Goal: Transaction & Acquisition: Book appointment/travel/reservation

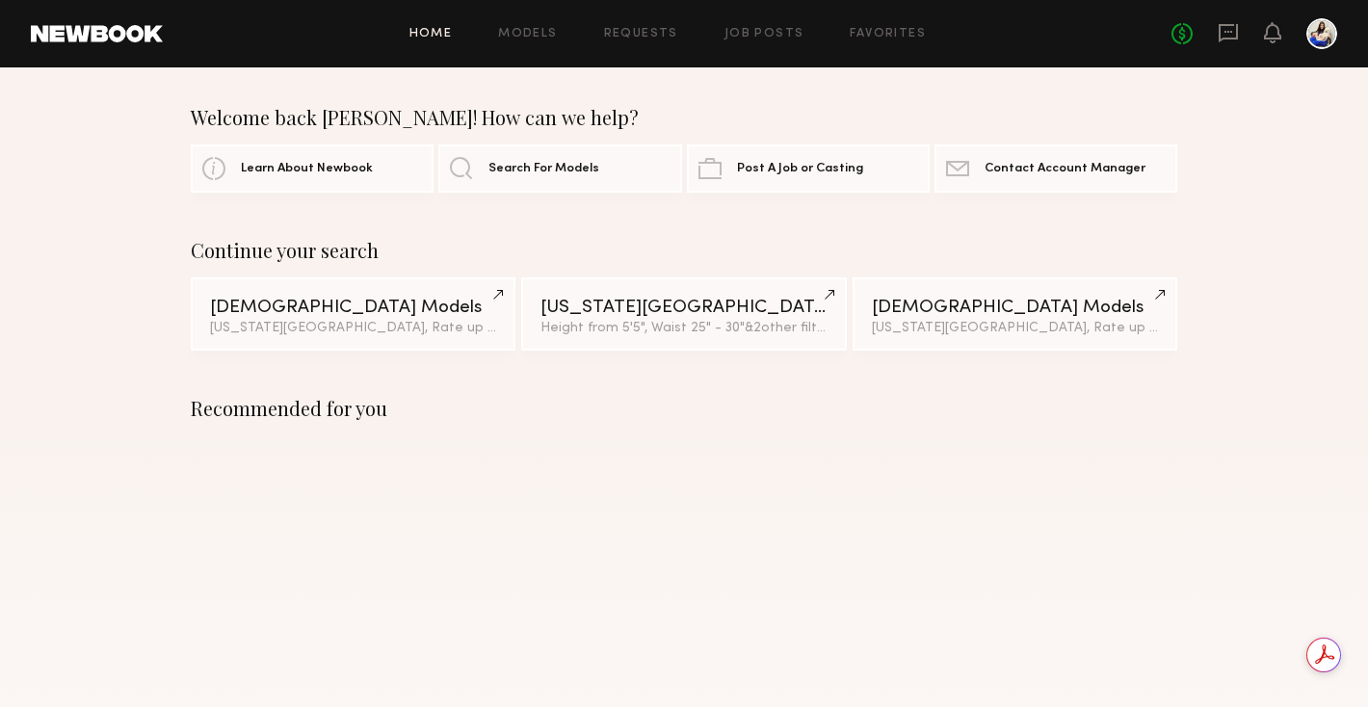
click at [1245, 37] on div "No fees up to $5,000" at bounding box center [1255, 33] width 166 height 31
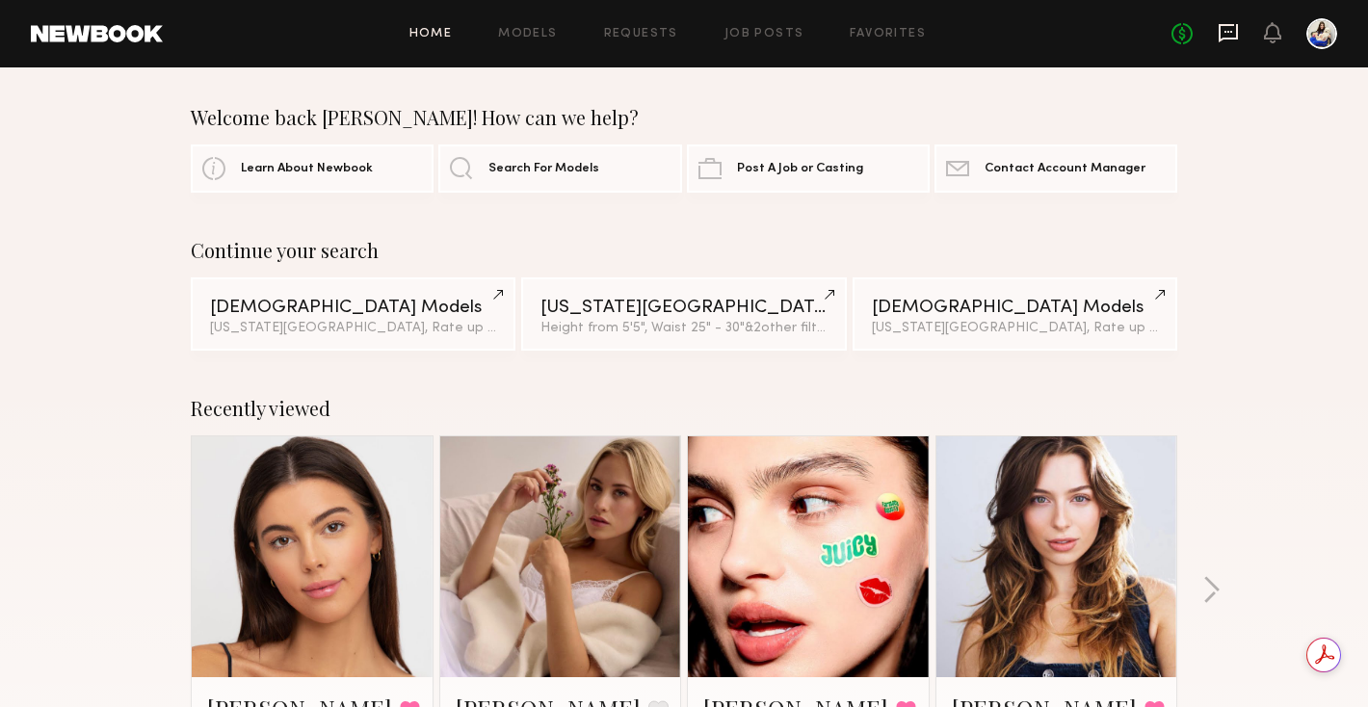
click at [1233, 37] on icon at bounding box center [1228, 32] width 21 height 21
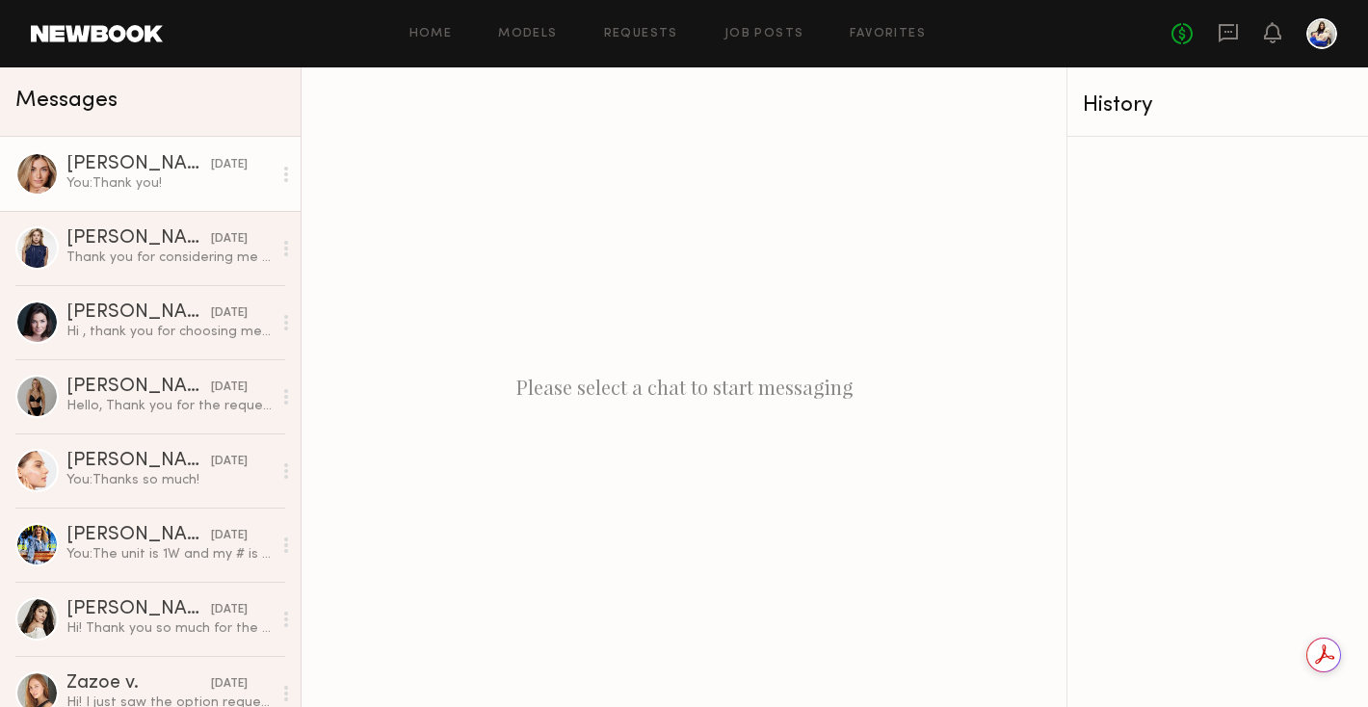
click at [228, 186] on div "You: Thank you!" at bounding box center [168, 183] width 205 height 18
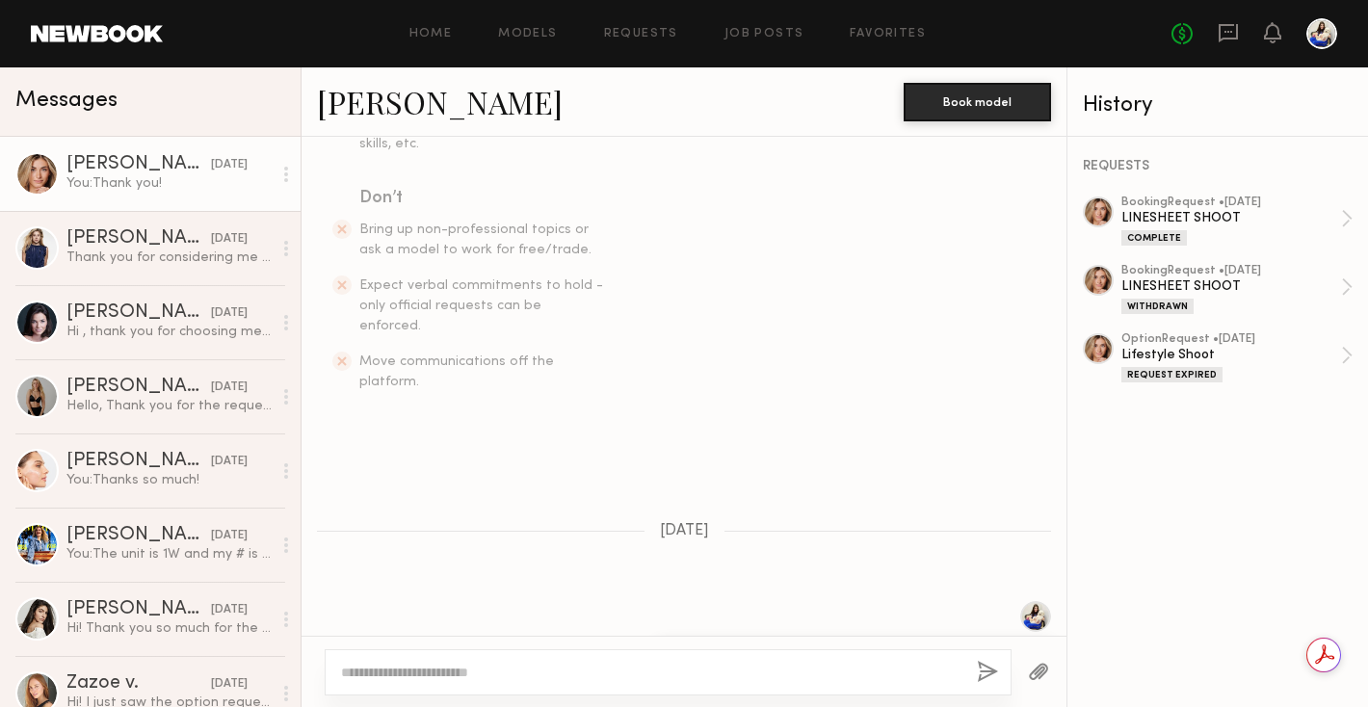
scroll to position [728, 0]
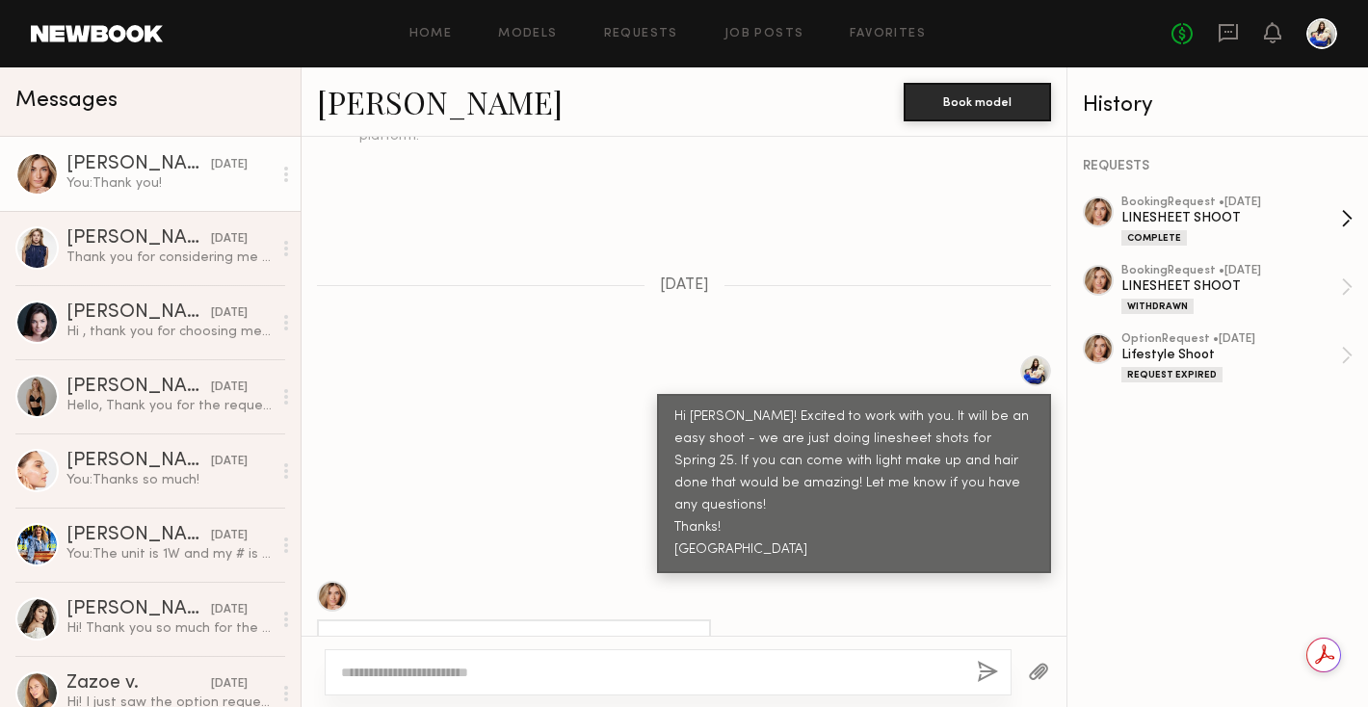
click at [1220, 225] on div "LINESHEET SHOOT" at bounding box center [1232, 218] width 220 height 18
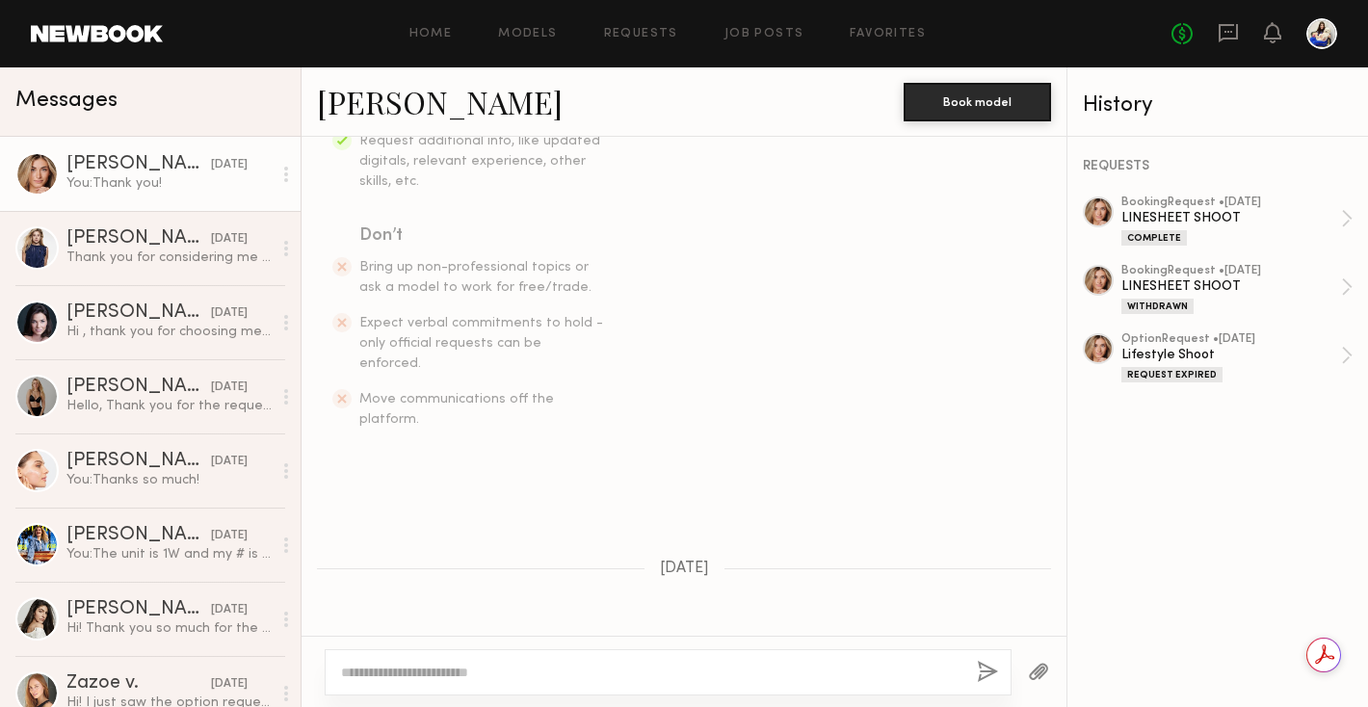
scroll to position [0, 0]
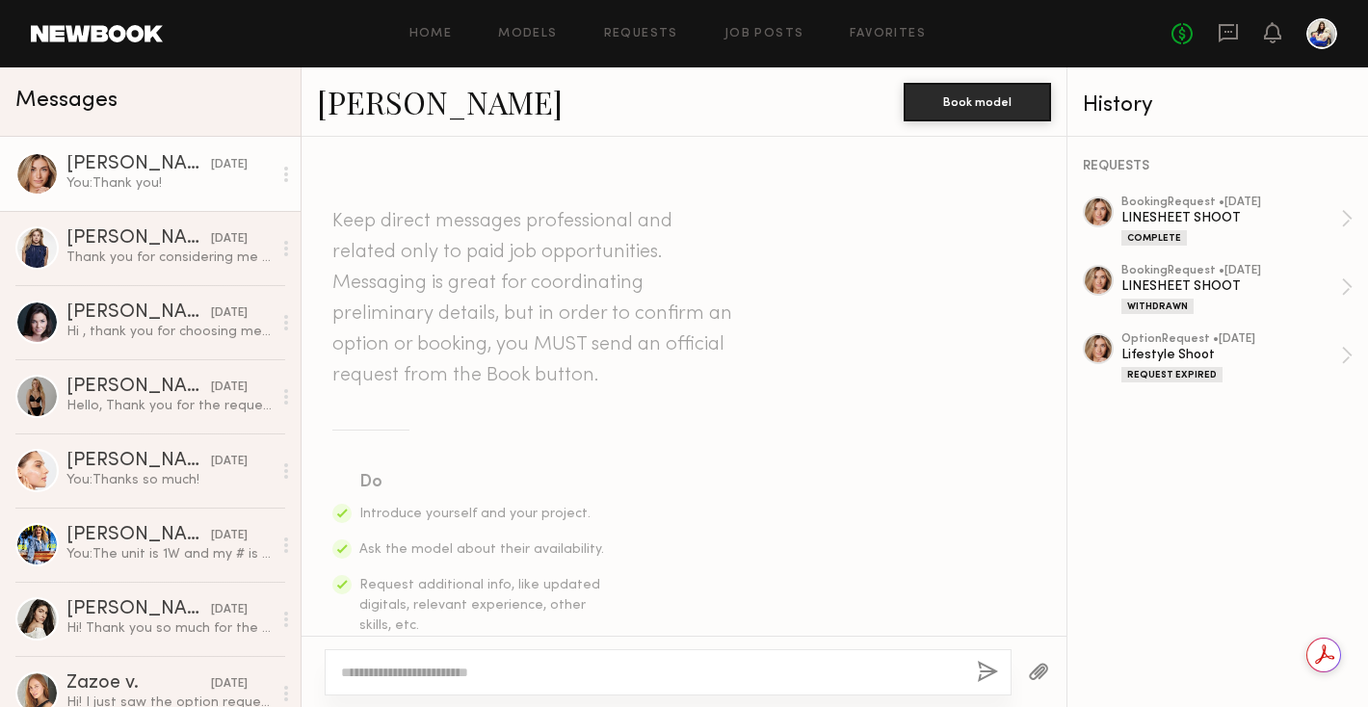
click at [94, 33] on link at bounding box center [97, 33] width 132 height 17
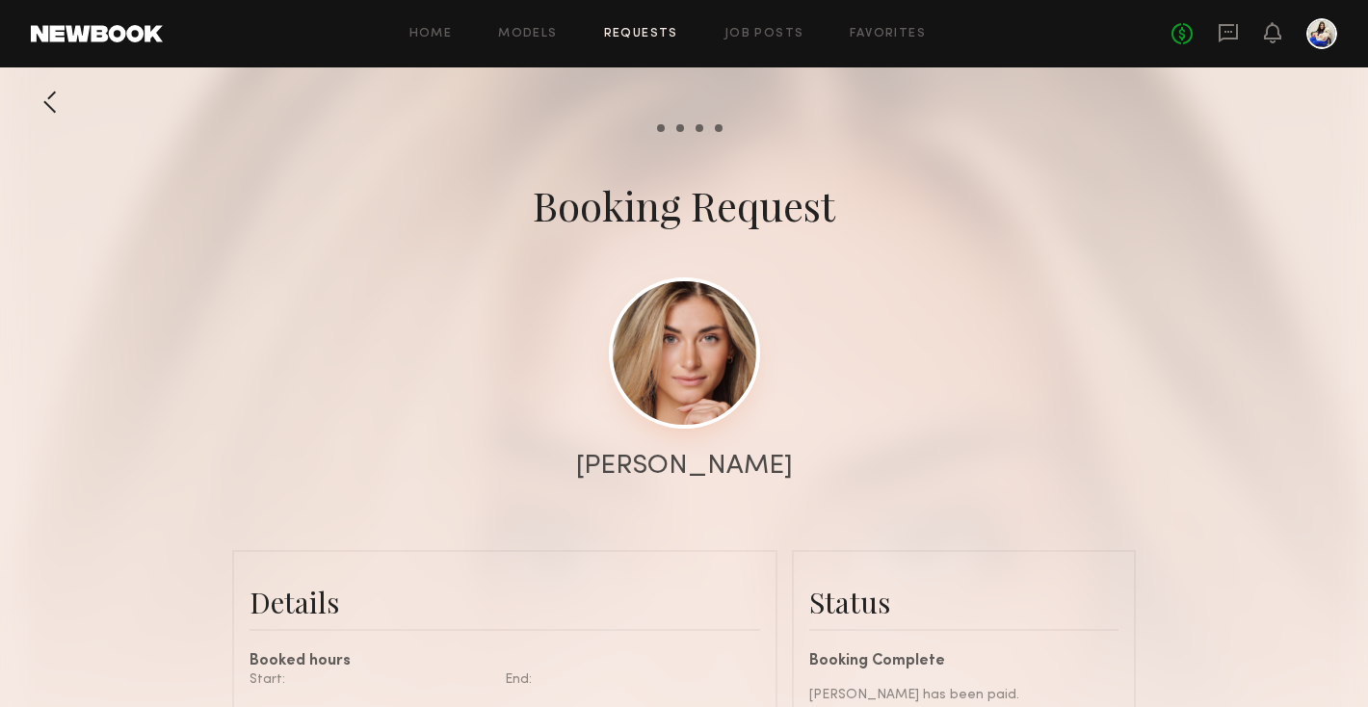
click at [684, 359] on link at bounding box center [684, 353] width 151 height 151
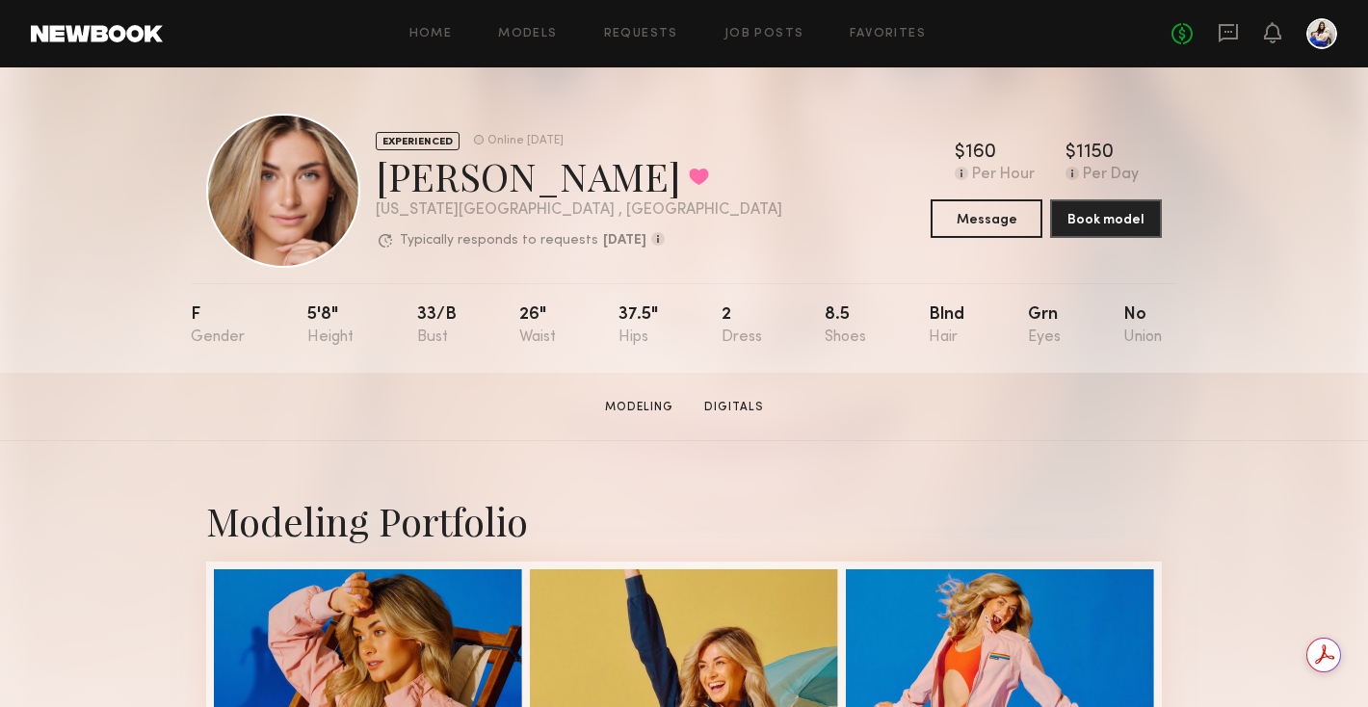
click at [321, 169] on div at bounding box center [283, 191] width 154 height 154
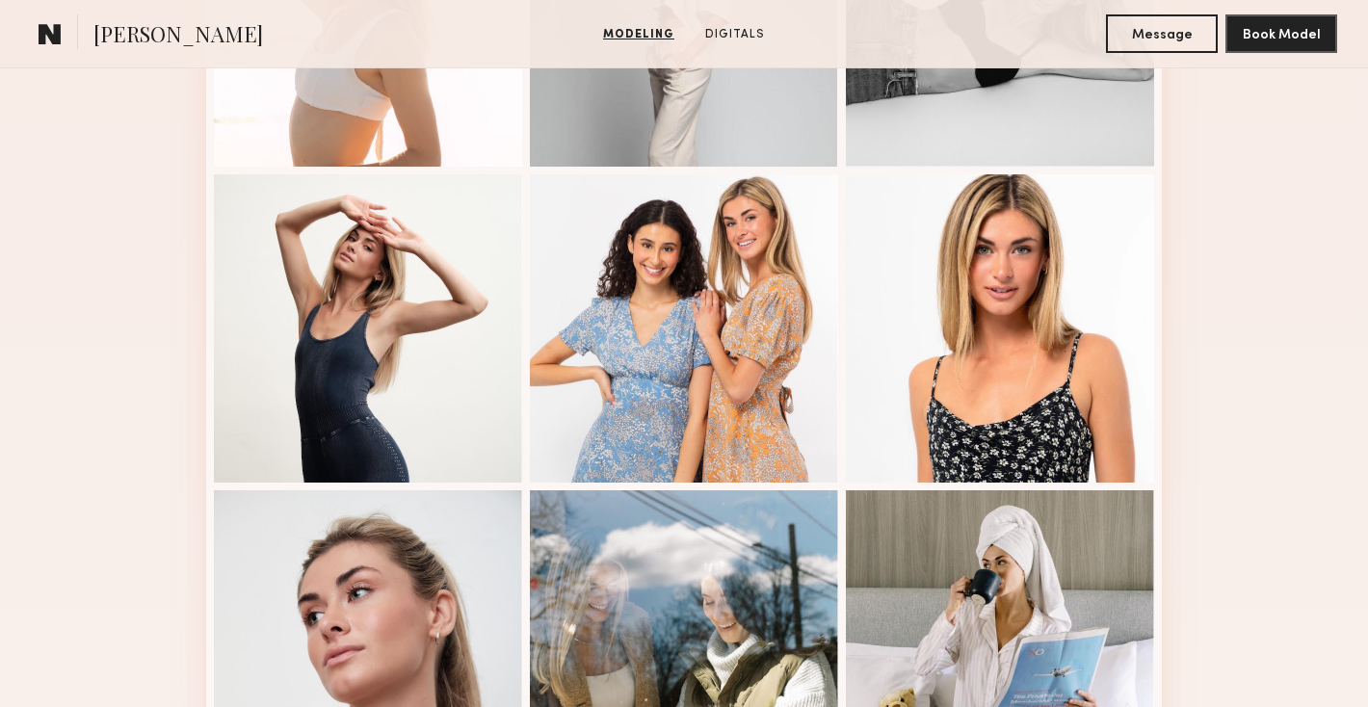
scroll to position [1229, 0]
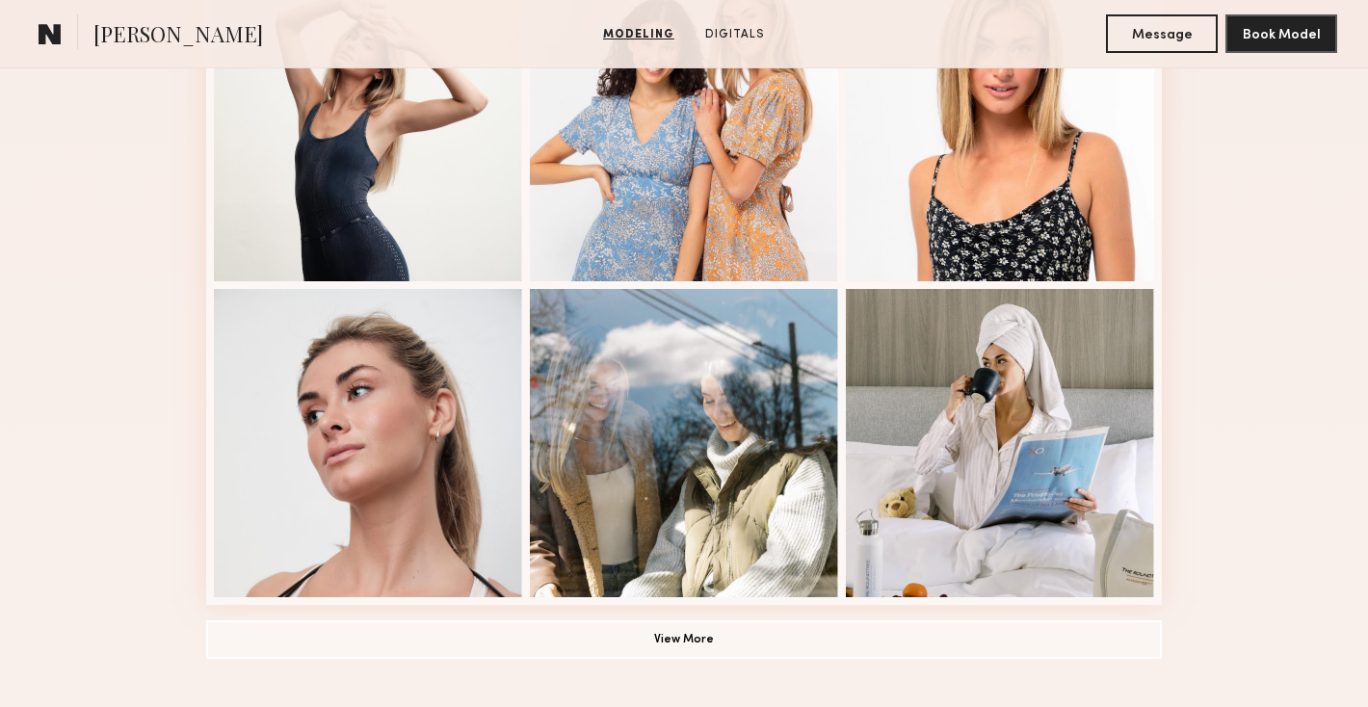
click at [624, 407] on div at bounding box center [684, 443] width 308 height 308
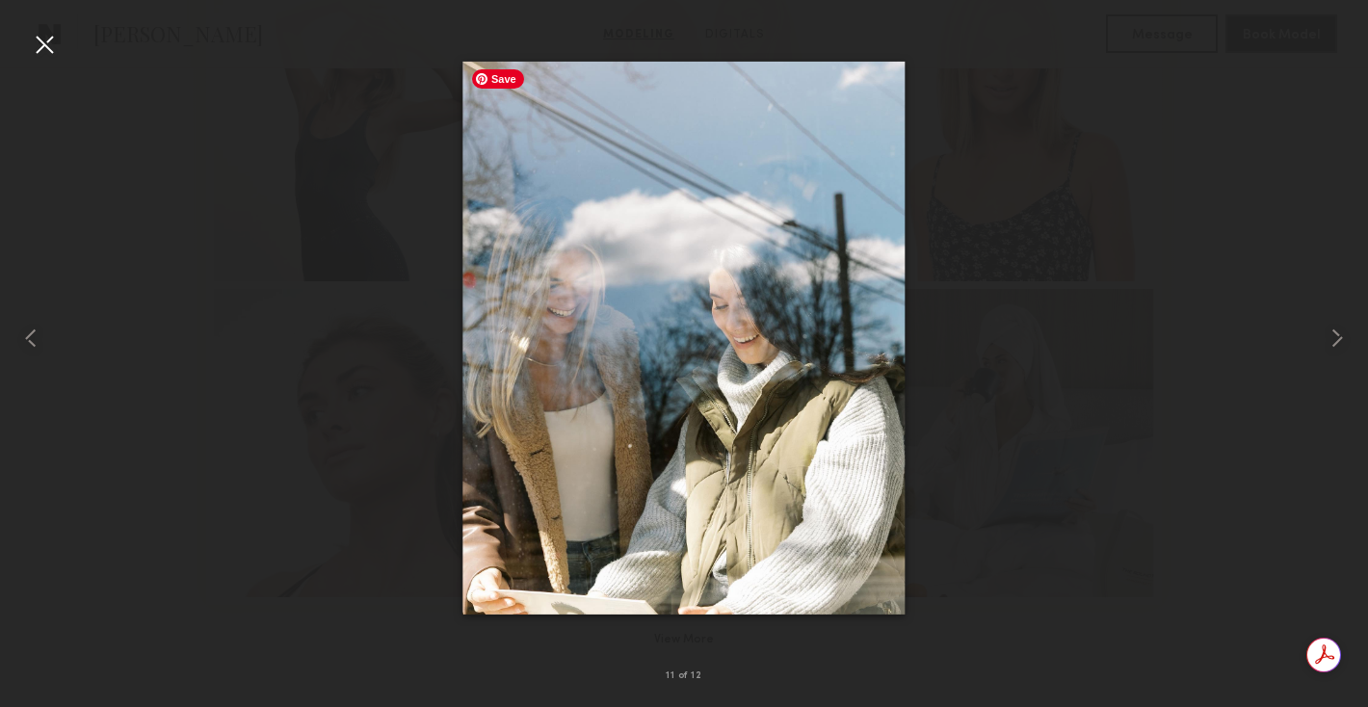
scroll to position [0, 0]
click at [1326, 344] on common-icon at bounding box center [1337, 338] width 31 height 31
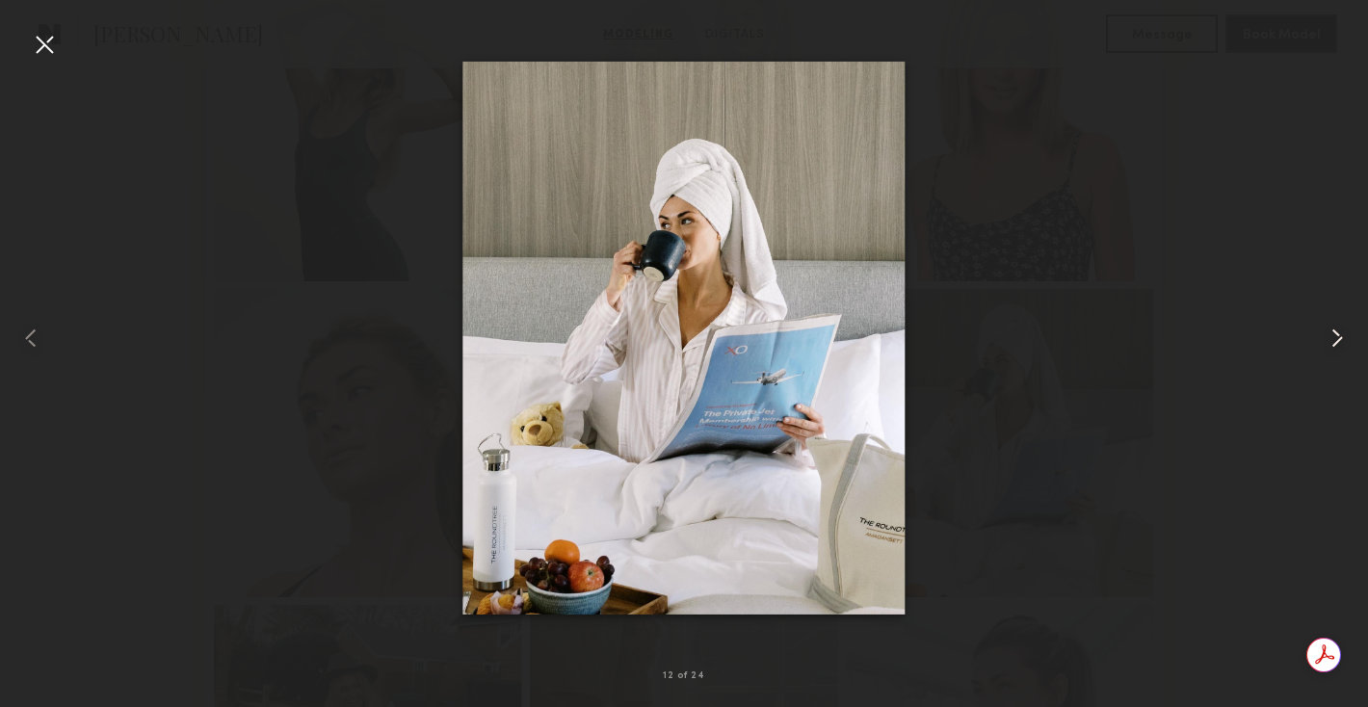
click at [1326, 343] on common-icon at bounding box center [1337, 338] width 31 height 31
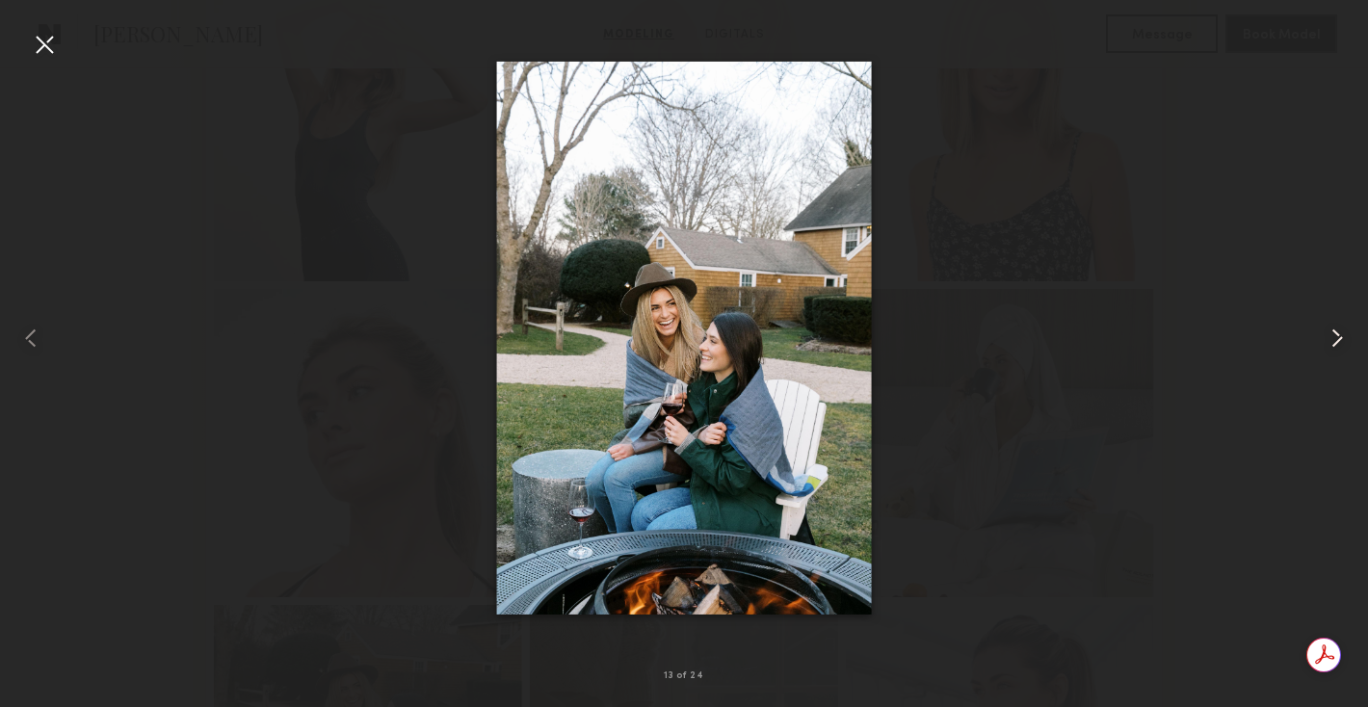
click at [1326, 343] on common-icon at bounding box center [1337, 338] width 31 height 31
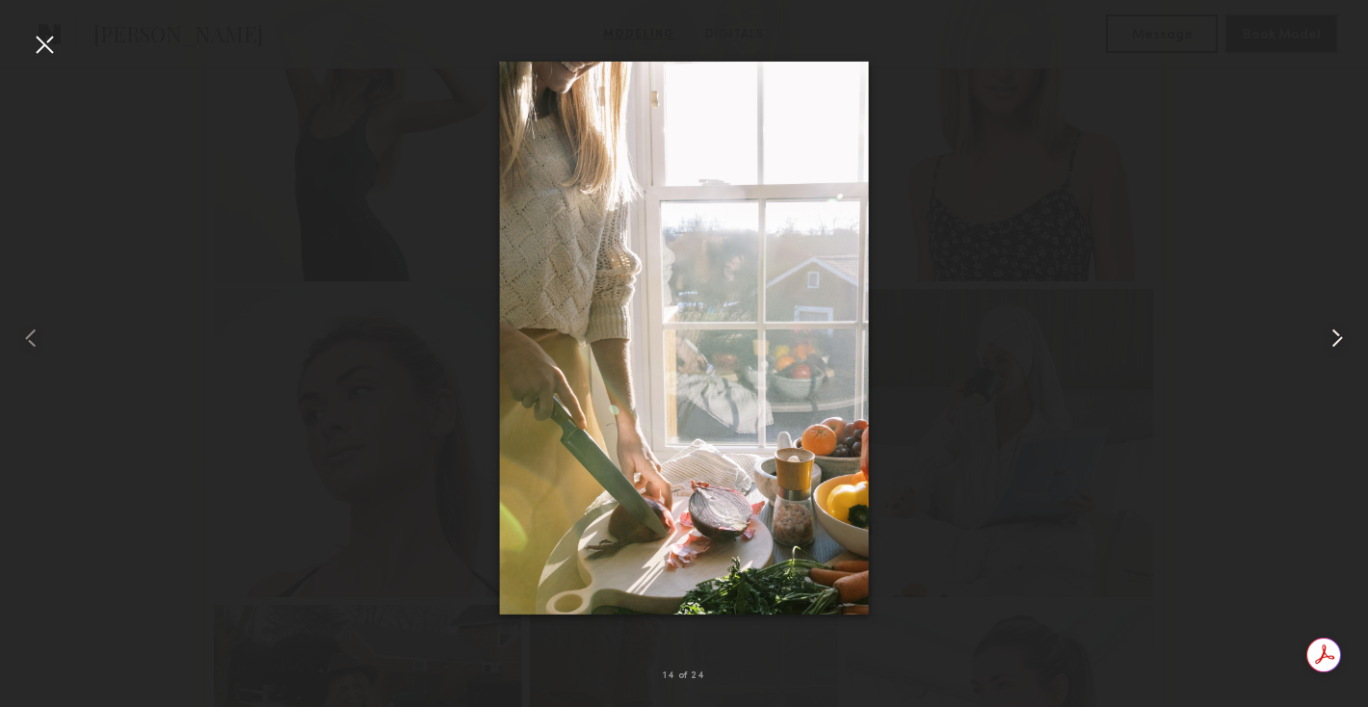
click at [1326, 343] on common-icon at bounding box center [1337, 338] width 31 height 31
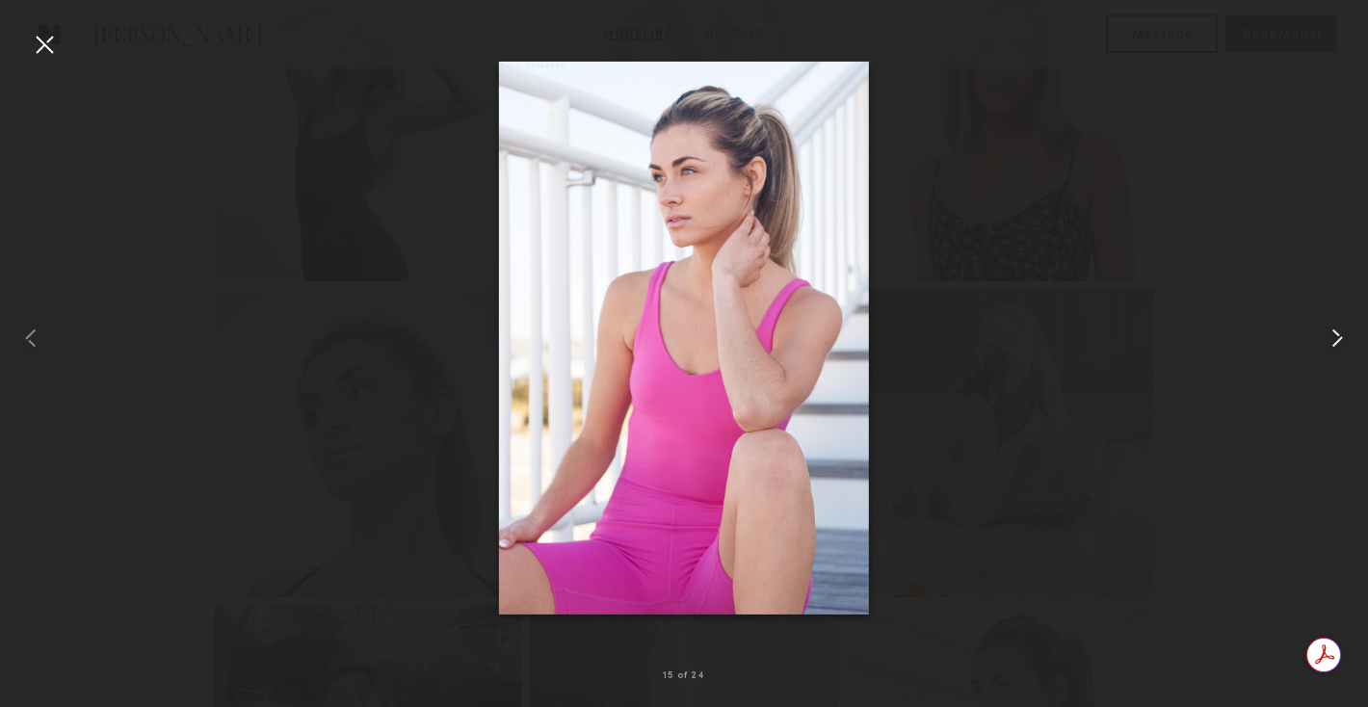
click at [1329, 343] on common-icon at bounding box center [1337, 338] width 31 height 31
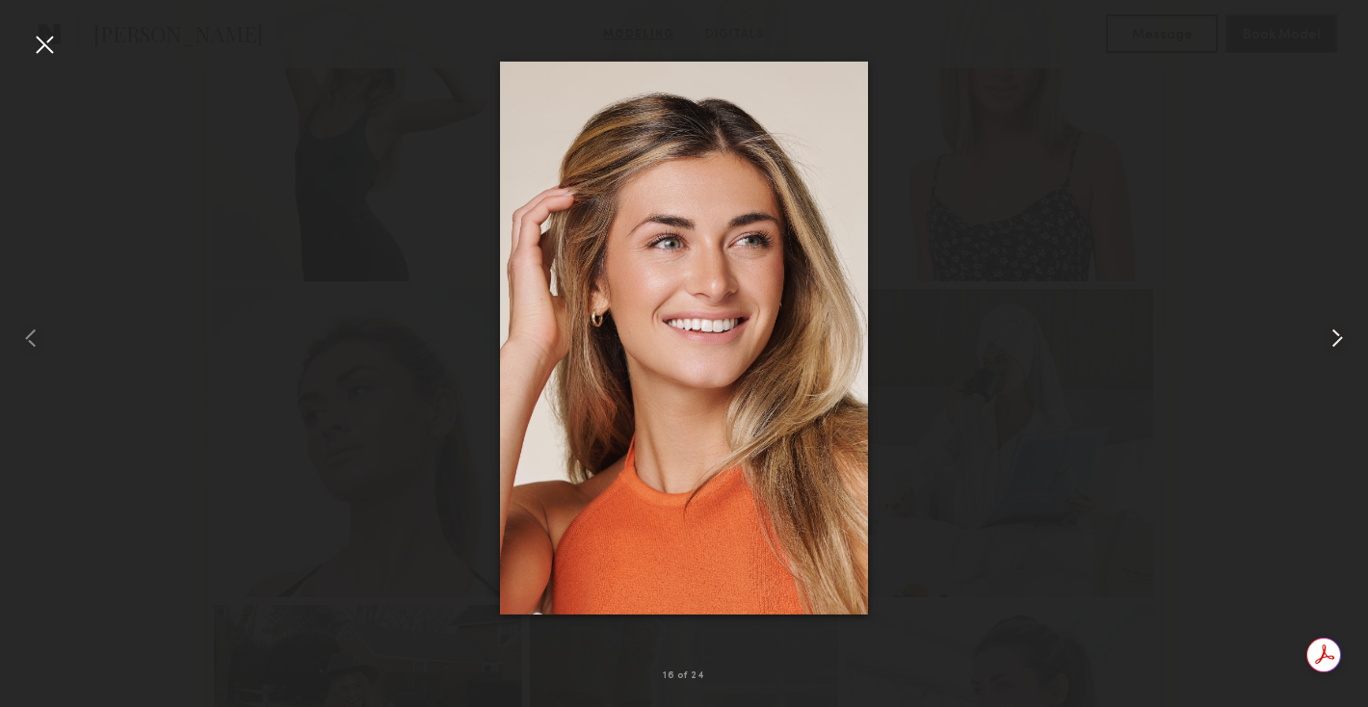
click at [1329, 343] on common-icon at bounding box center [1337, 338] width 31 height 31
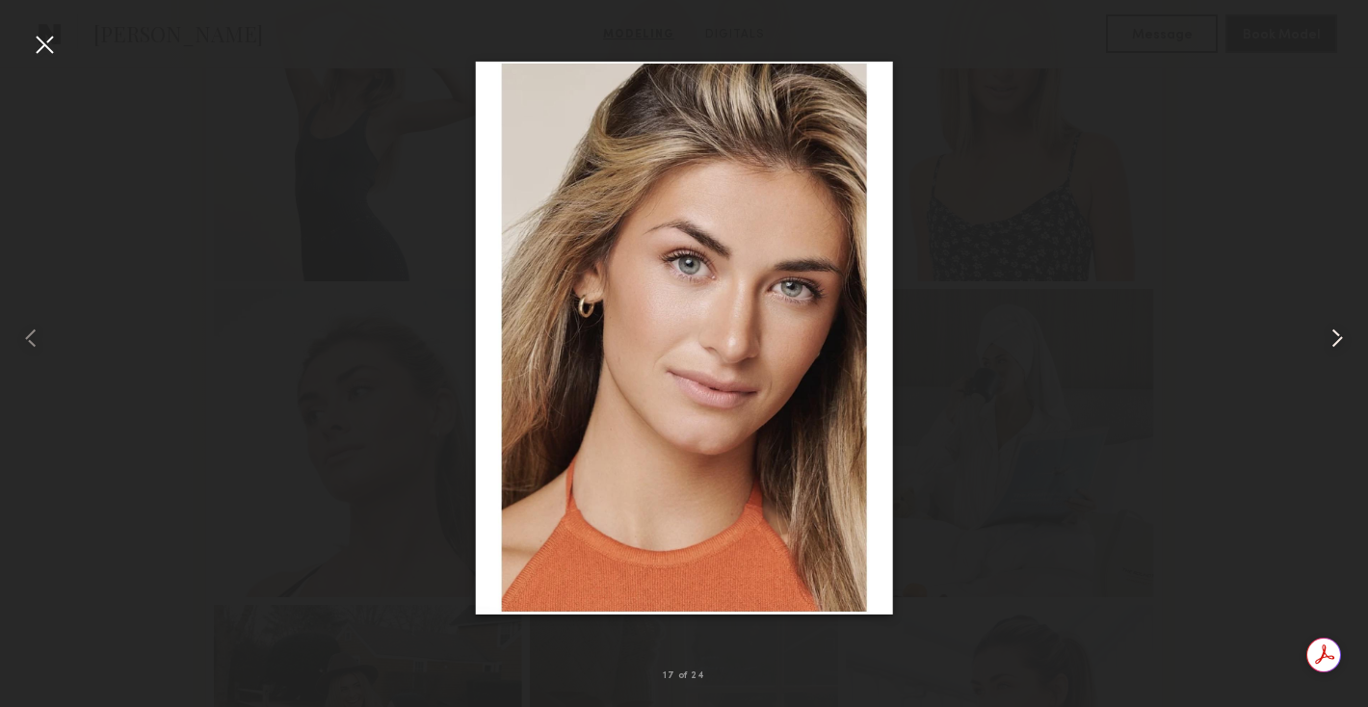
click at [1329, 343] on common-icon at bounding box center [1337, 338] width 31 height 31
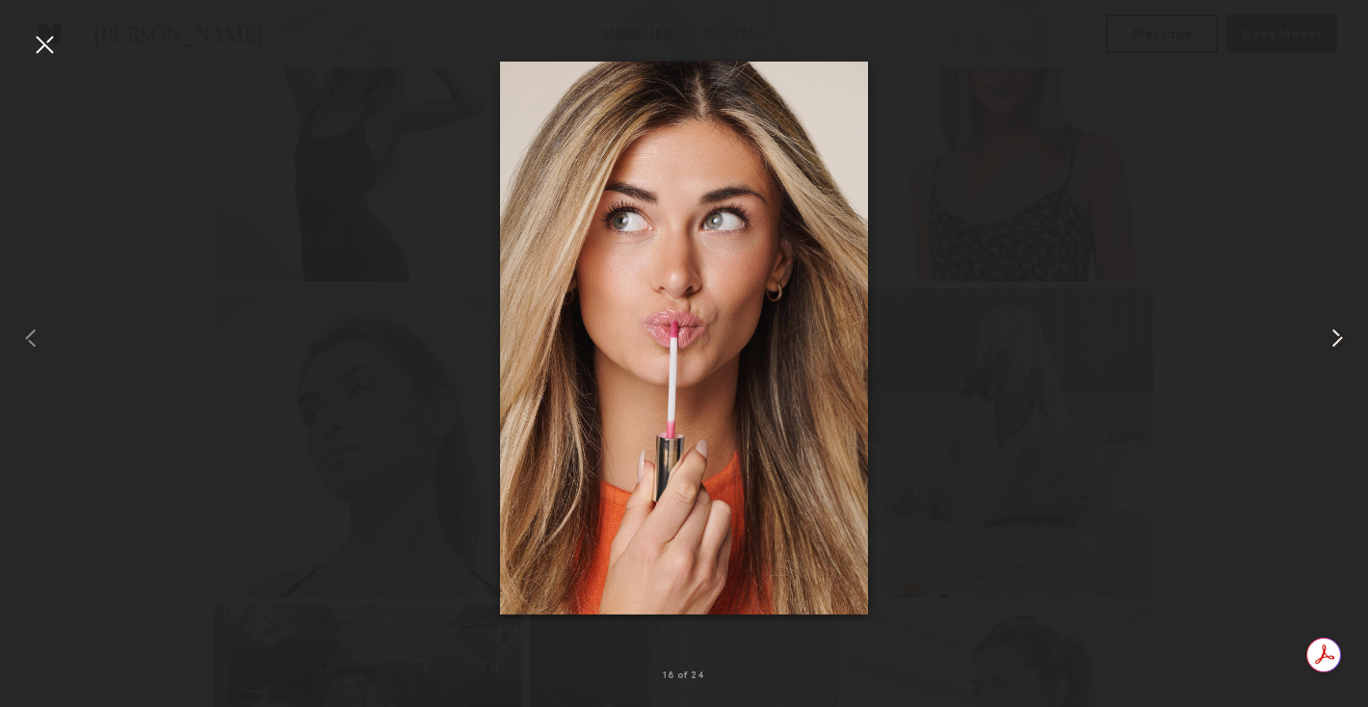
click at [1329, 343] on common-icon at bounding box center [1337, 338] width 31 height 31
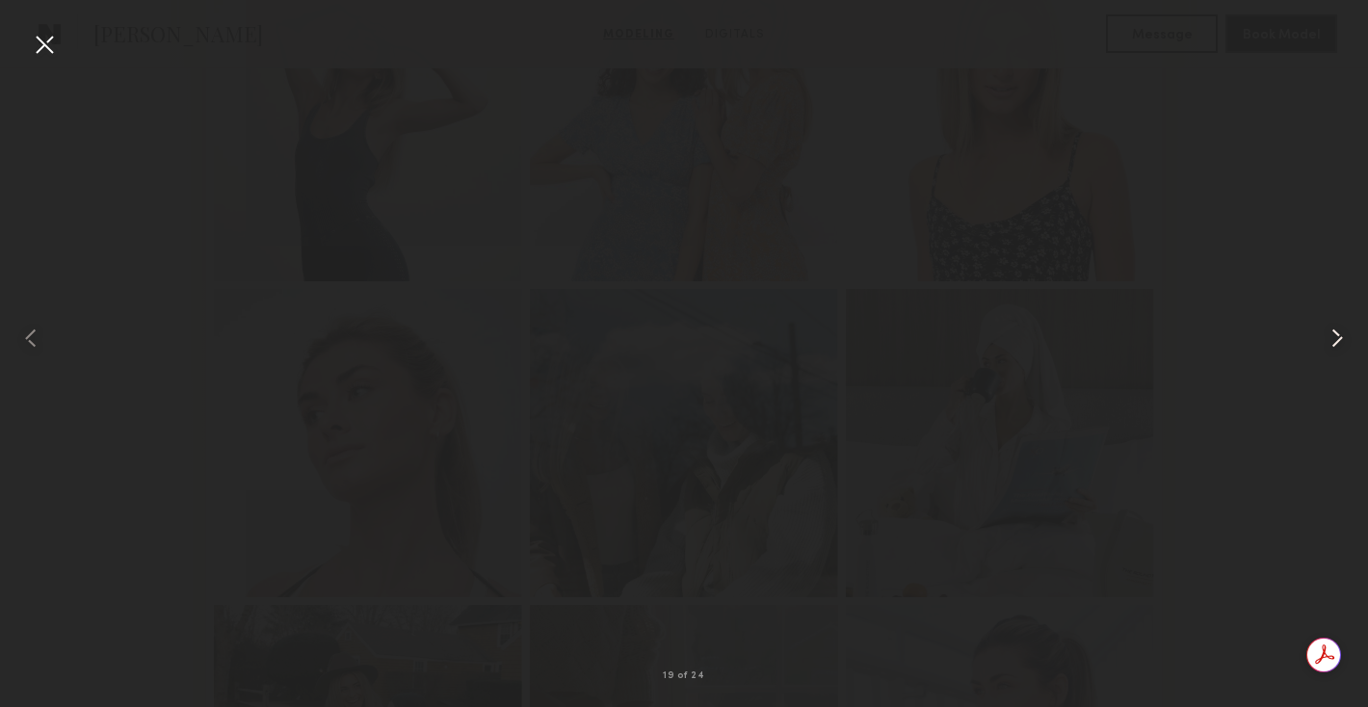
click at [1329, 343] on common-icon at bounding box center [1337, 338] width 31 height 31
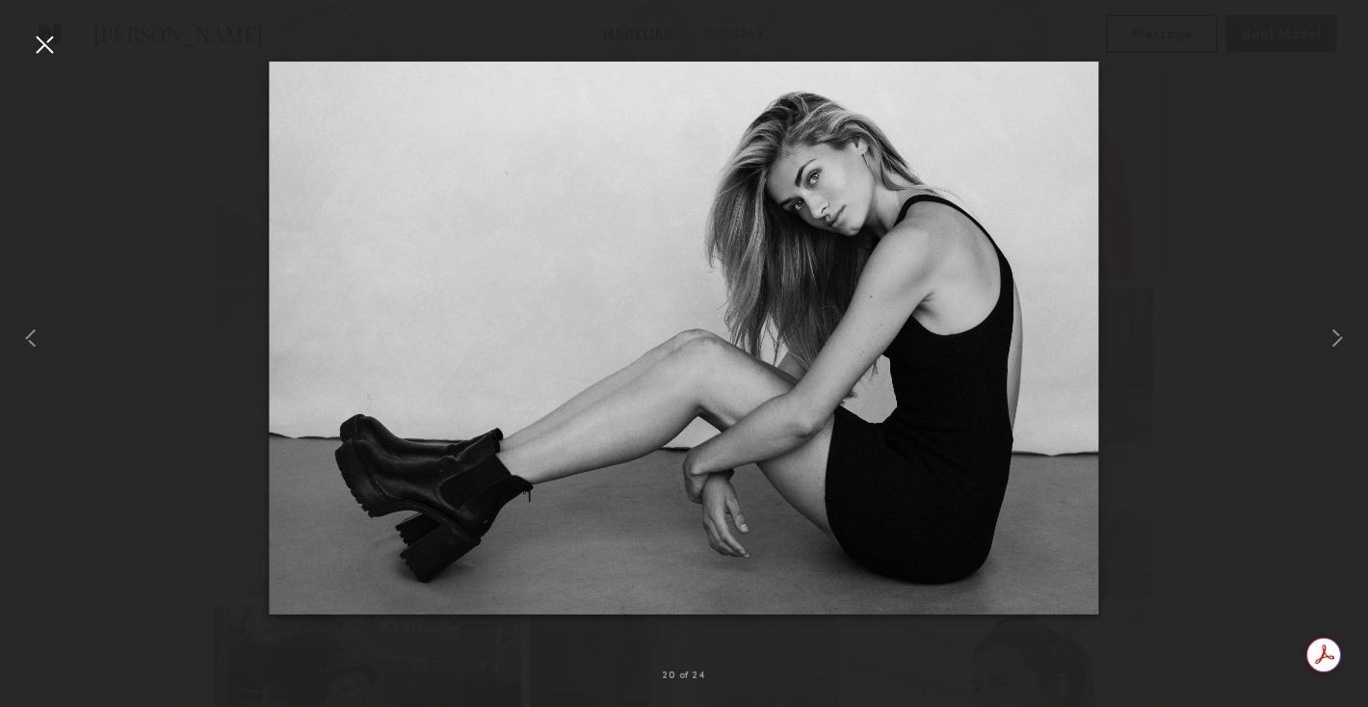
click at [1213, 447] on div at bounding box center [684, 338] width 1368 height 615
click at [45, 49] on div at bounding box center [44, 44] width 31 height 31
